Goal: Information Seeking & Learning: Understand process/instructions

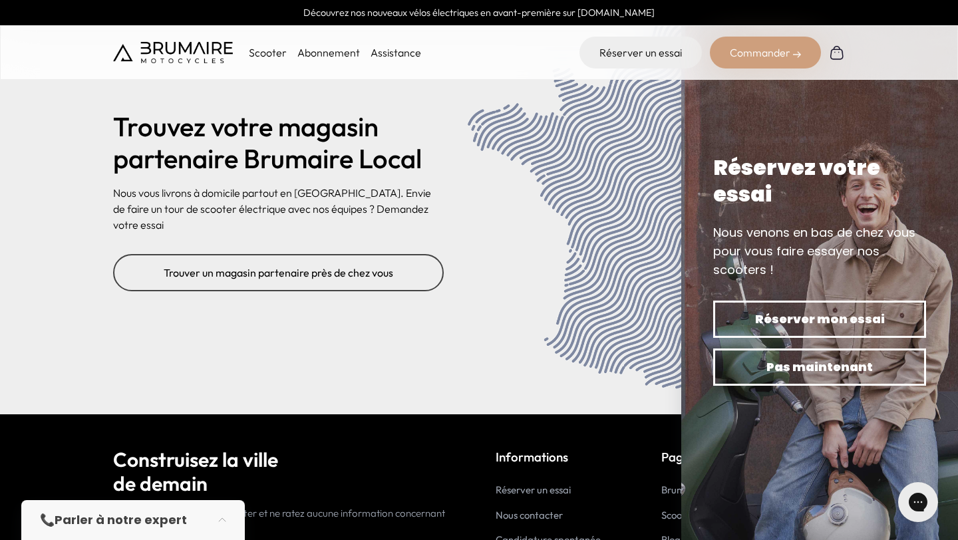
scroll to position [5420, 0]
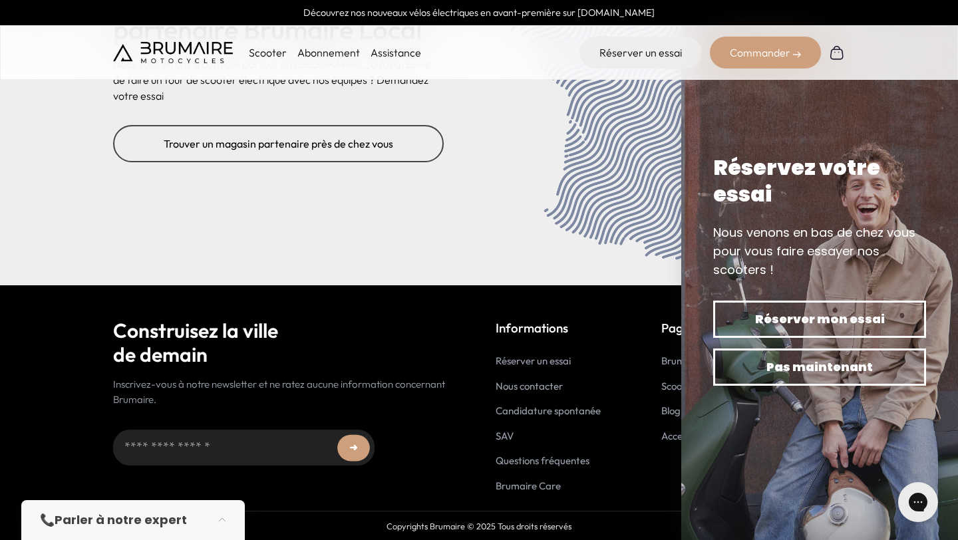
click at [623, 465] on div "Informations Réserver un essai Nous contacter Candidature spontanée SAV Questio…" at bounding box center [670, 406] width 349 height 175
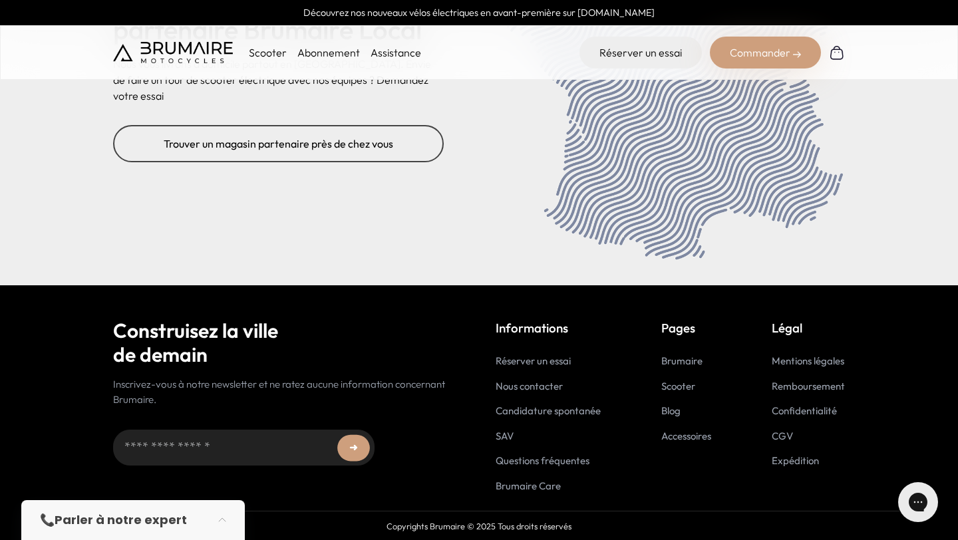
click at [780, 435] on link "CGV" at bounding box center [782, 436] width 21 height 13
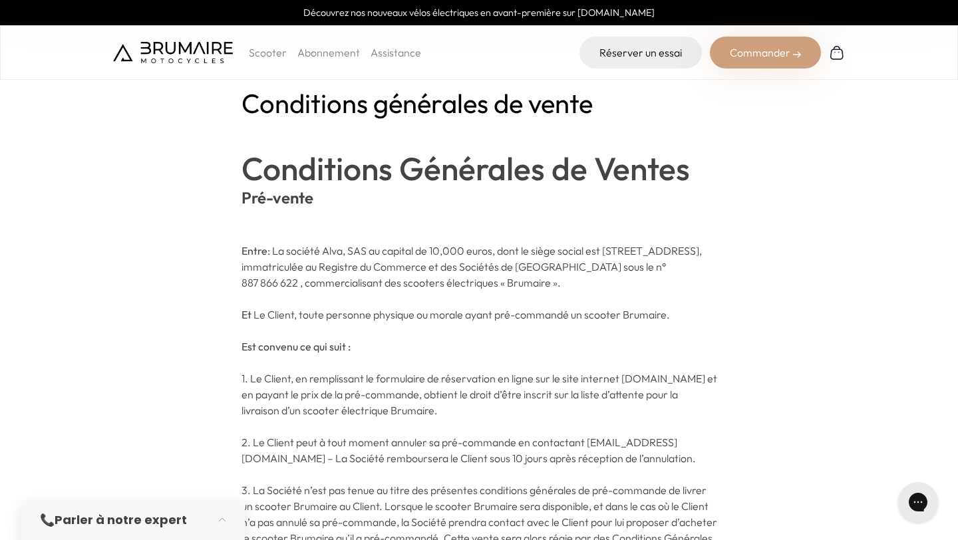
scroll to position [96, 0]
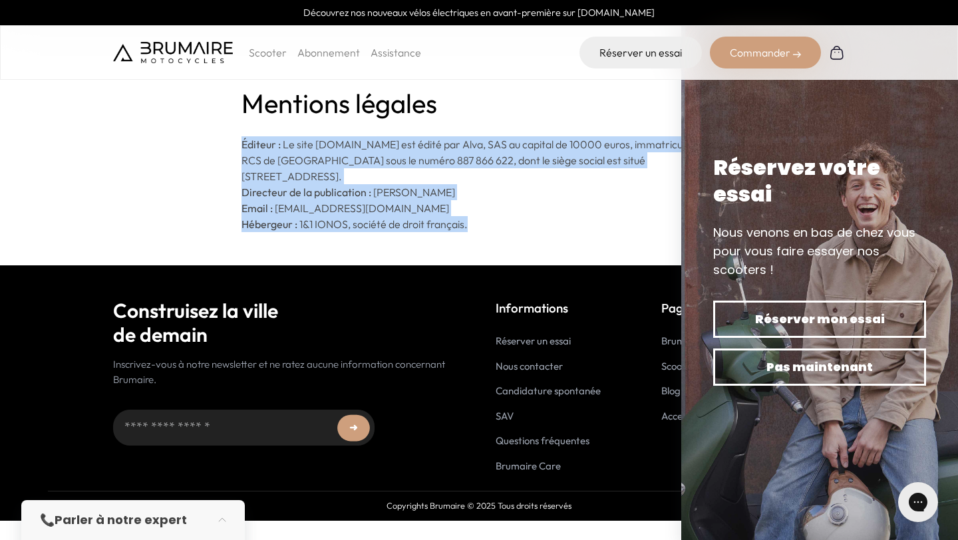
drag, startPoint x: 490, startPoint y: 221, endPoint x: 231, endPoint y: 146, distance: 270.1
click at [231, 146] on main "Mentions légales Éditeur : Le site www.brumaire.co est édité par Alva, SAS a…" at bounding box center [479, 132] width 958 height 265
copy div "Éditeur : Le site www.brumaire.co est édité par Alva, SAS au capital de 1000…"
click at [539, 463] on link "Brumaire Care" at bounding box center [528, 466] width 65 height 13
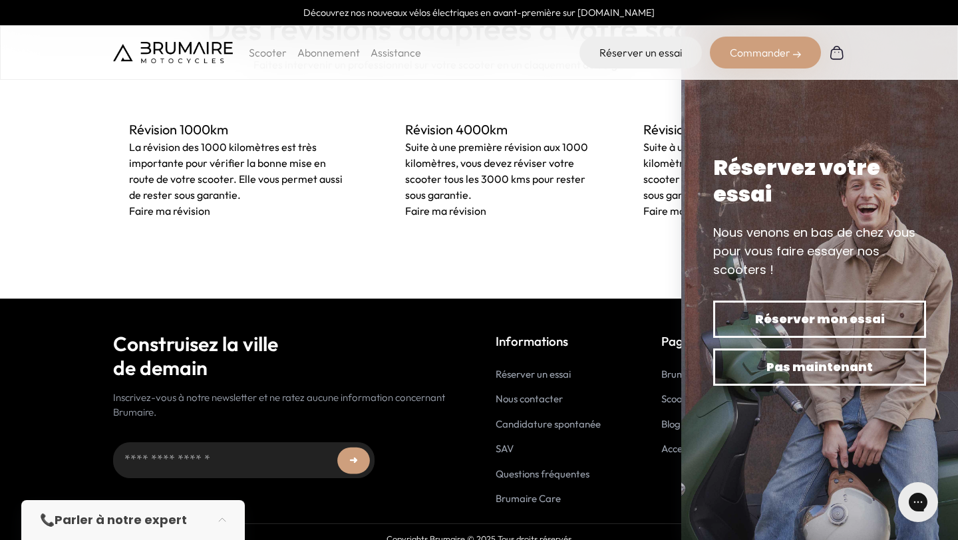
scroll to position [1020, 0]
